Goal: Information Seeking & Learning: Learn about a topic

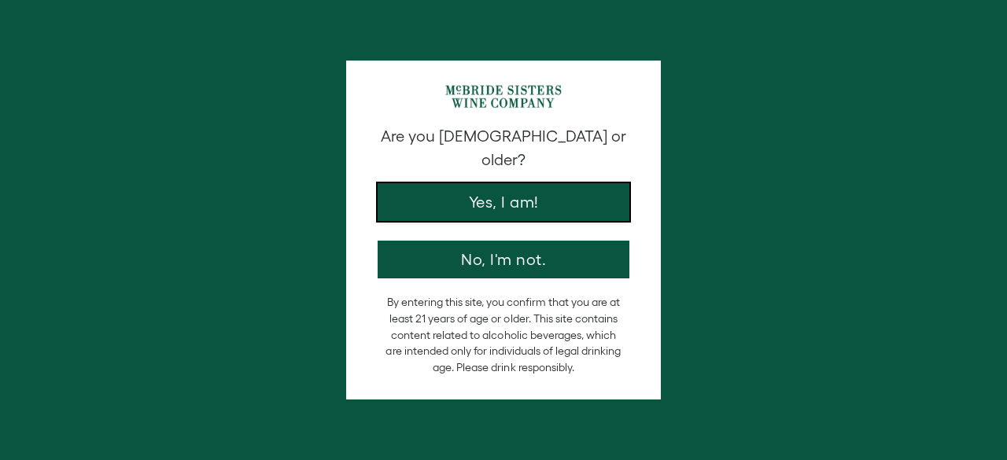
click at [535, 185] on button "Yes, I am!" at bounding box center [504, 202] width 252 height 38
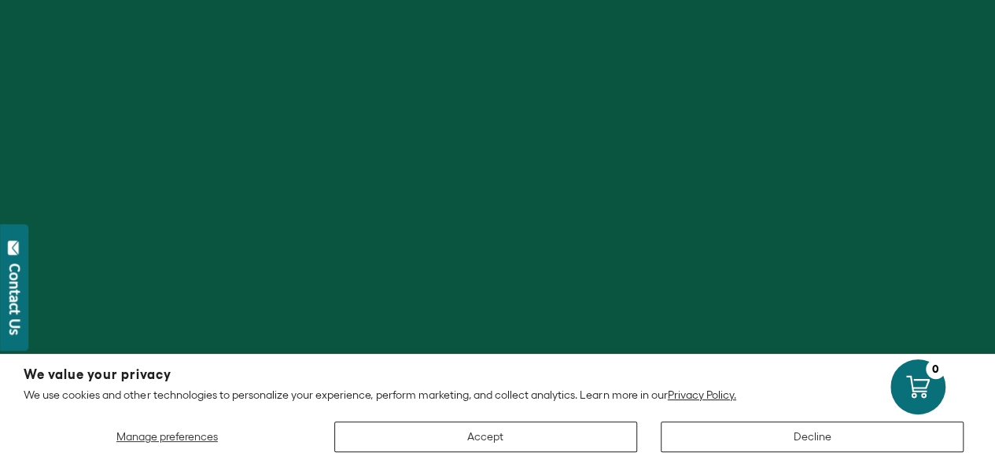
scroll to position [65, 0]
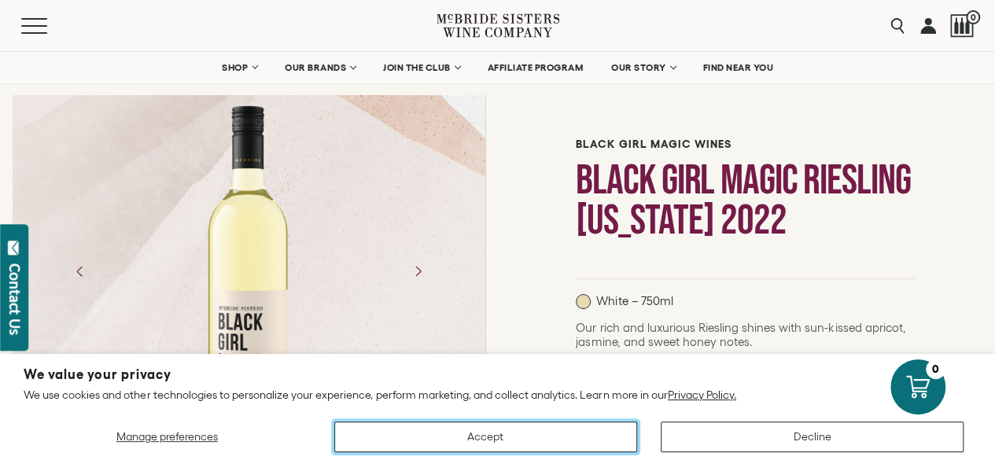
click at [538, 439] on button "Accept" at bounding box center [485, 437] width 303 height 31
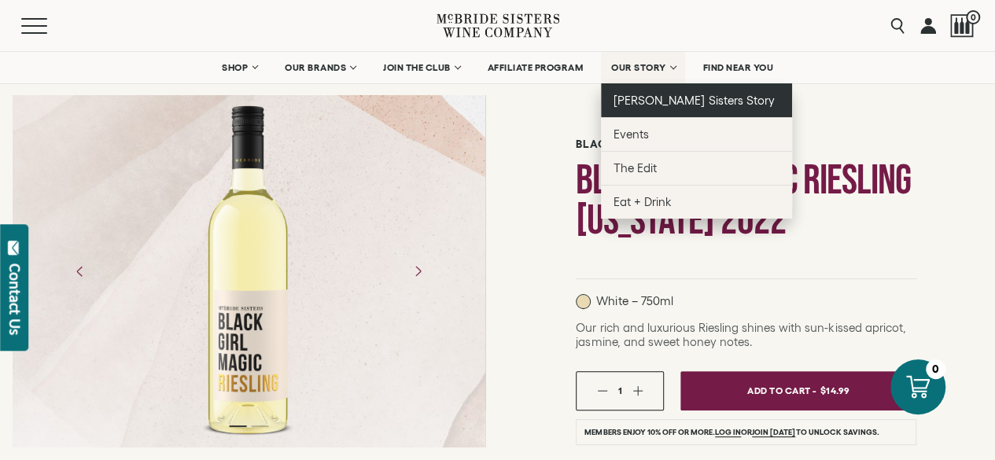
click at [637, 109] on link "[PERSON_NAME] Sisters Story" at bounding box center [696, 100] width 191 height 34
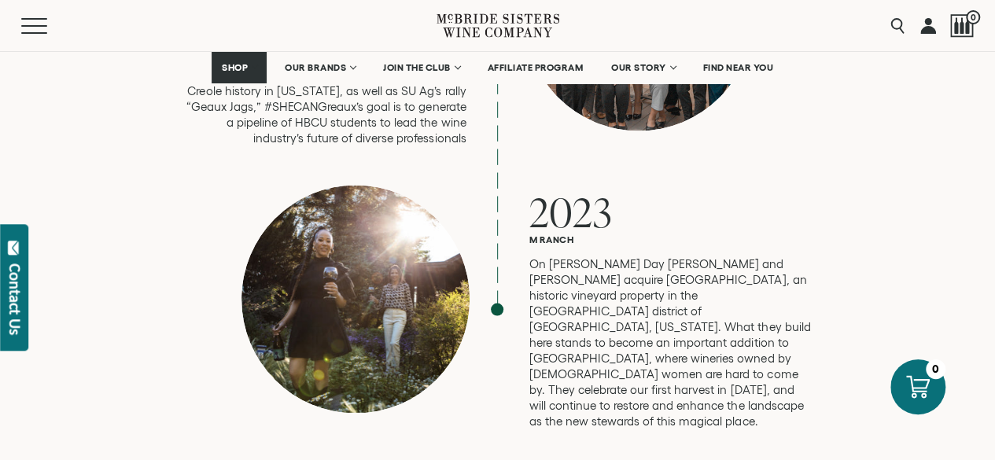
scroll to position [4309, 0]
